Goal: Task Accomplishment & Management: Manage account settings

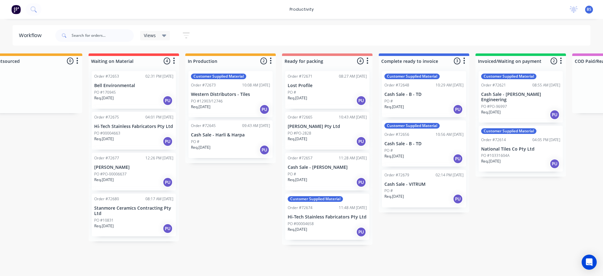
scroll to position [0, 215]
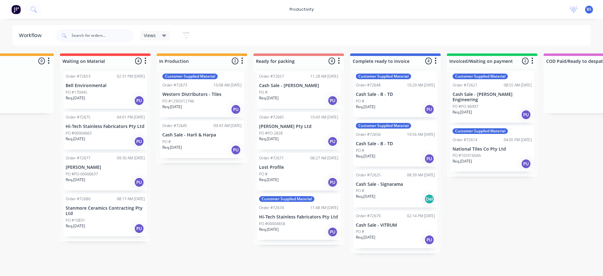
scroll to position [0, 244]
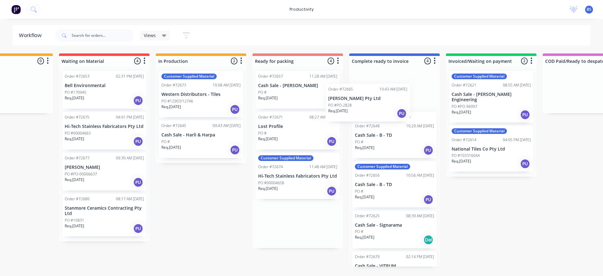
drag, startPoint x: 296, startPoint y: 136, endPoint x: 371, endPoint y: 106, distance: 81.0
click at [369, 106] on div "Submitted 1 Sort By Created date Required date Order number Customer name Most …" at bounding box center [320, 159] width 1138 height 213
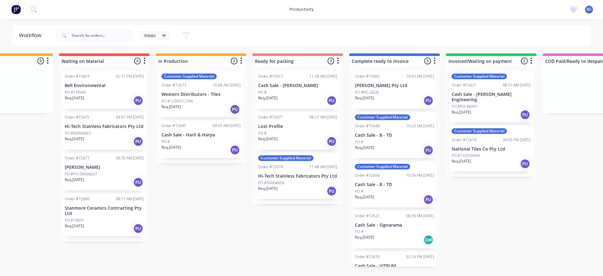
click at [432, 61] on button "button" at bounding box center [435, 61] width 8 height 8
click at [420, 76] on button "Sort By" at bounding box center [406, 74] width 63 height 10
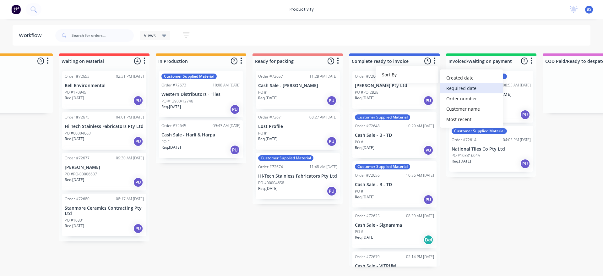
click at [466, 87] on date "Required date" at bounding box center [471, 88] width 63 height 10
